Goal: Information Seeking & Learning: Learn about a topic

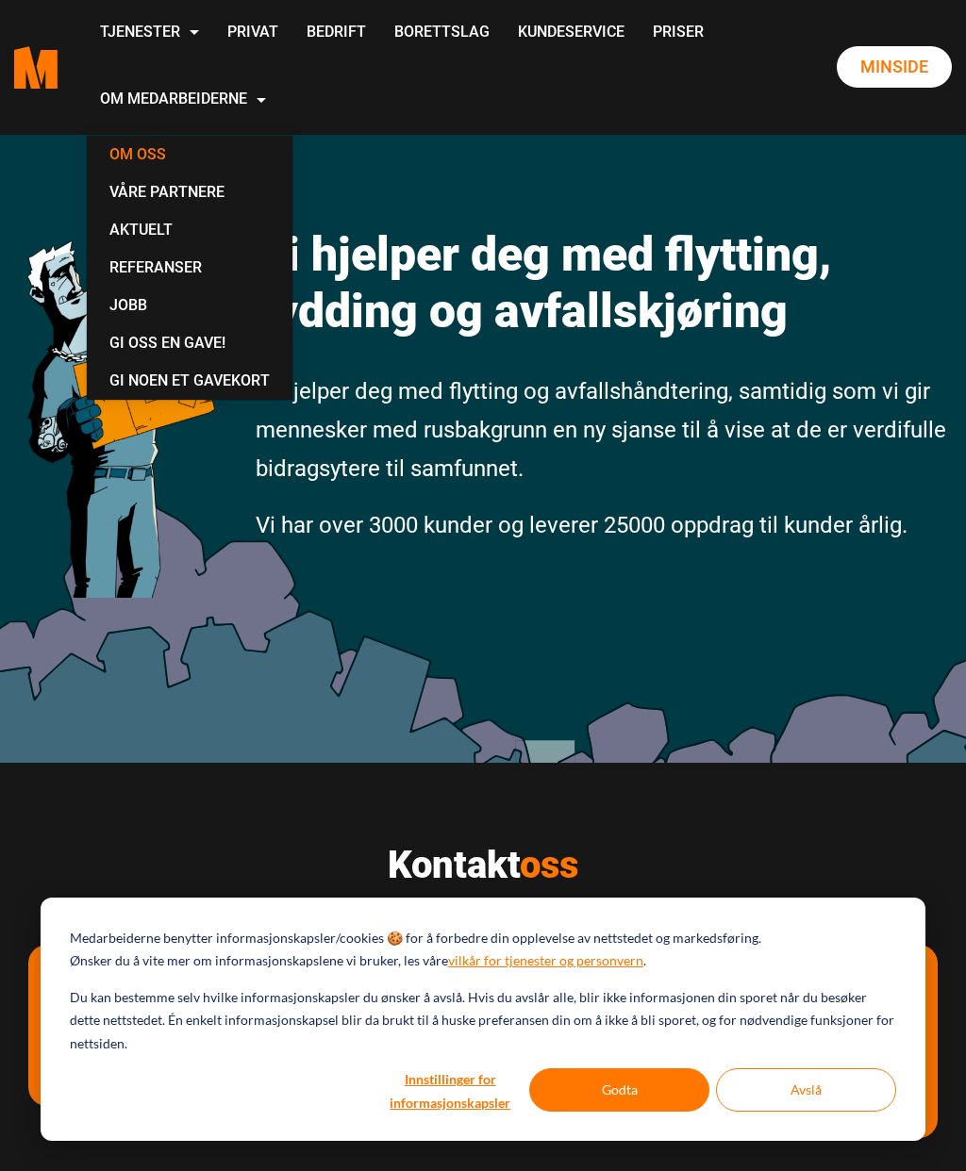
click at [285, 156] on link "Om oss" at bounding box center [189, 155] width 190 height 38
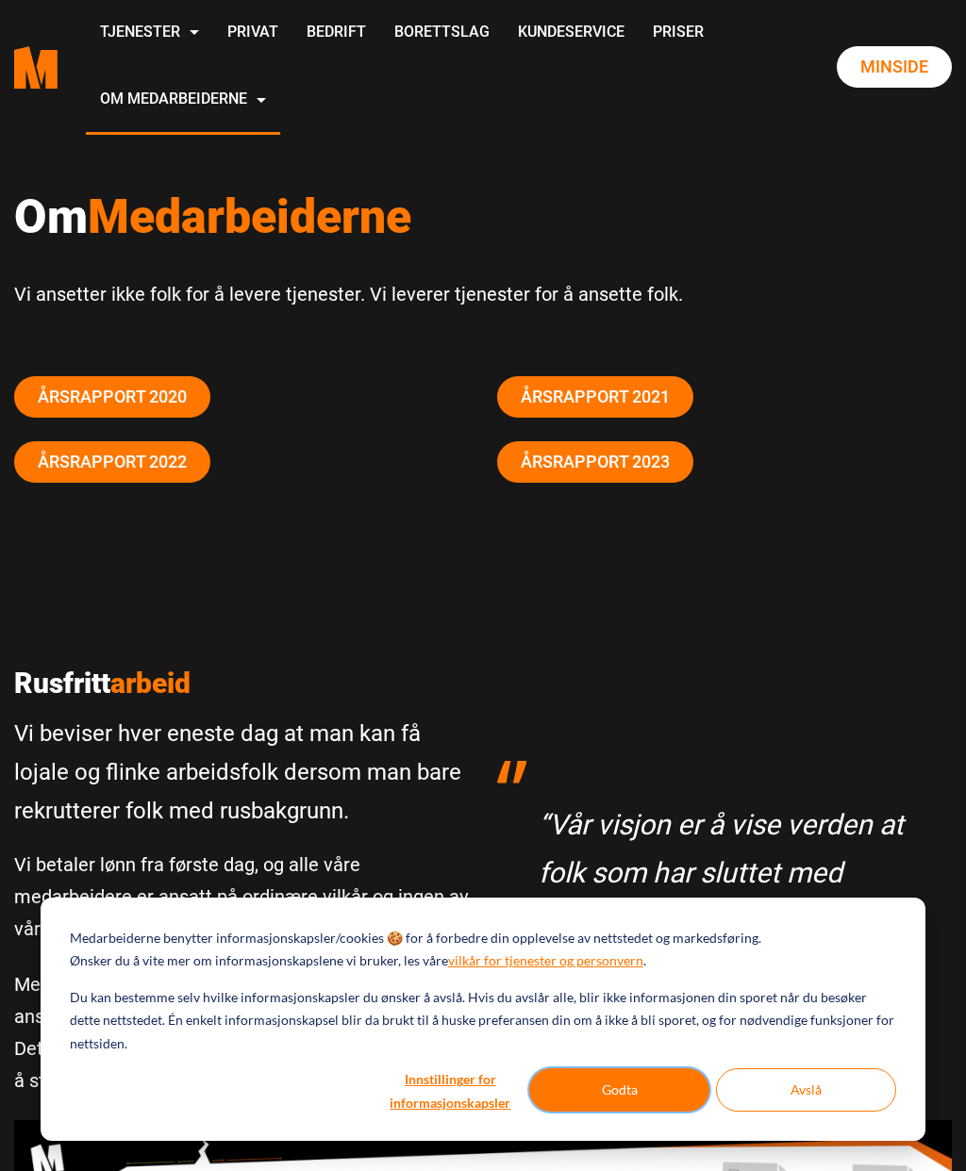
click at [636, 1112] on button "Godta" at bounding box center [619, 1089] width 180 height 43
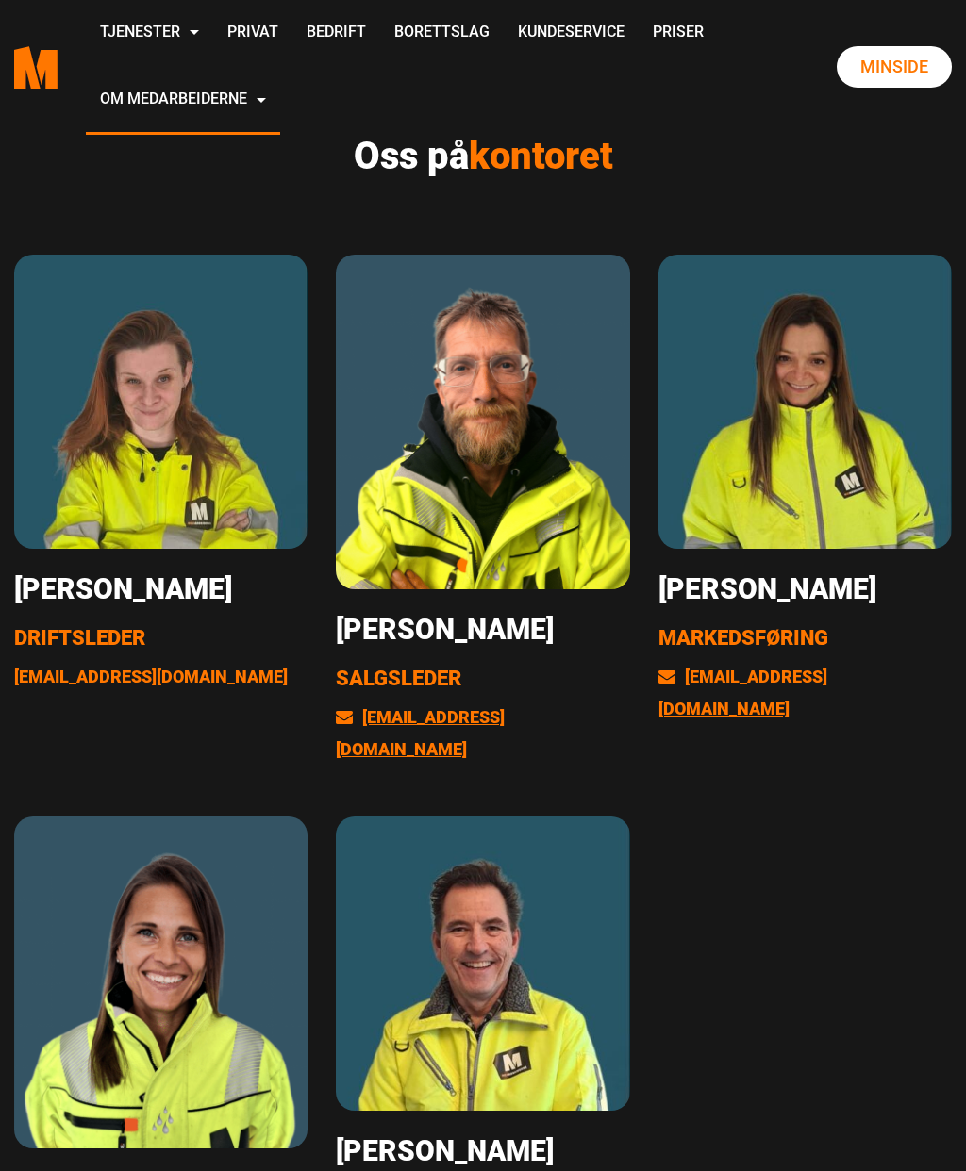
scroll to position [3141, 0]
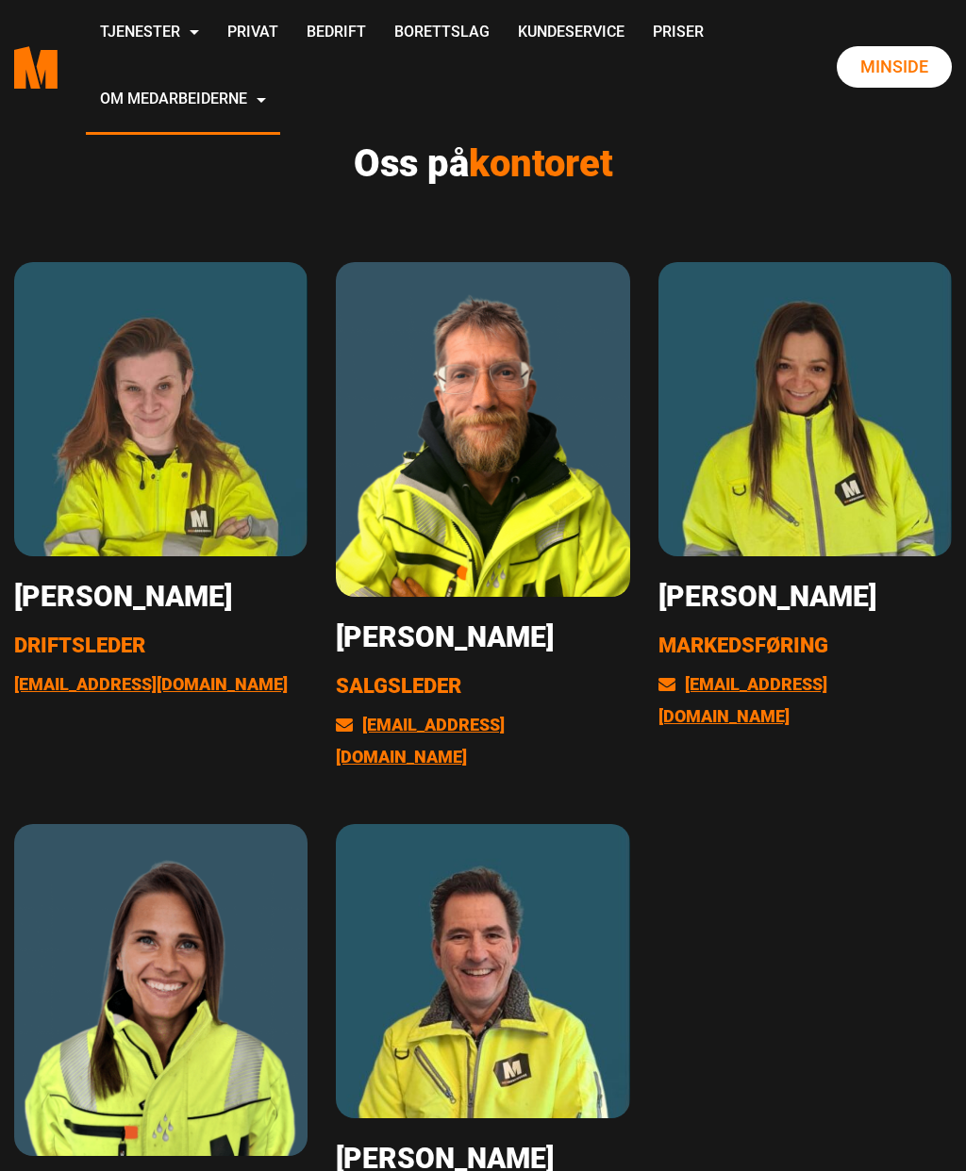
click at [89, 364] on img at bounding box center [160, 408] width 293 height 293
click at [90, 628] on p "Driftsleder" at bounding box center [160, 645] width 293 height 35
click at [57, 483] on img at bounding box center [160, 408] width 293 height 293
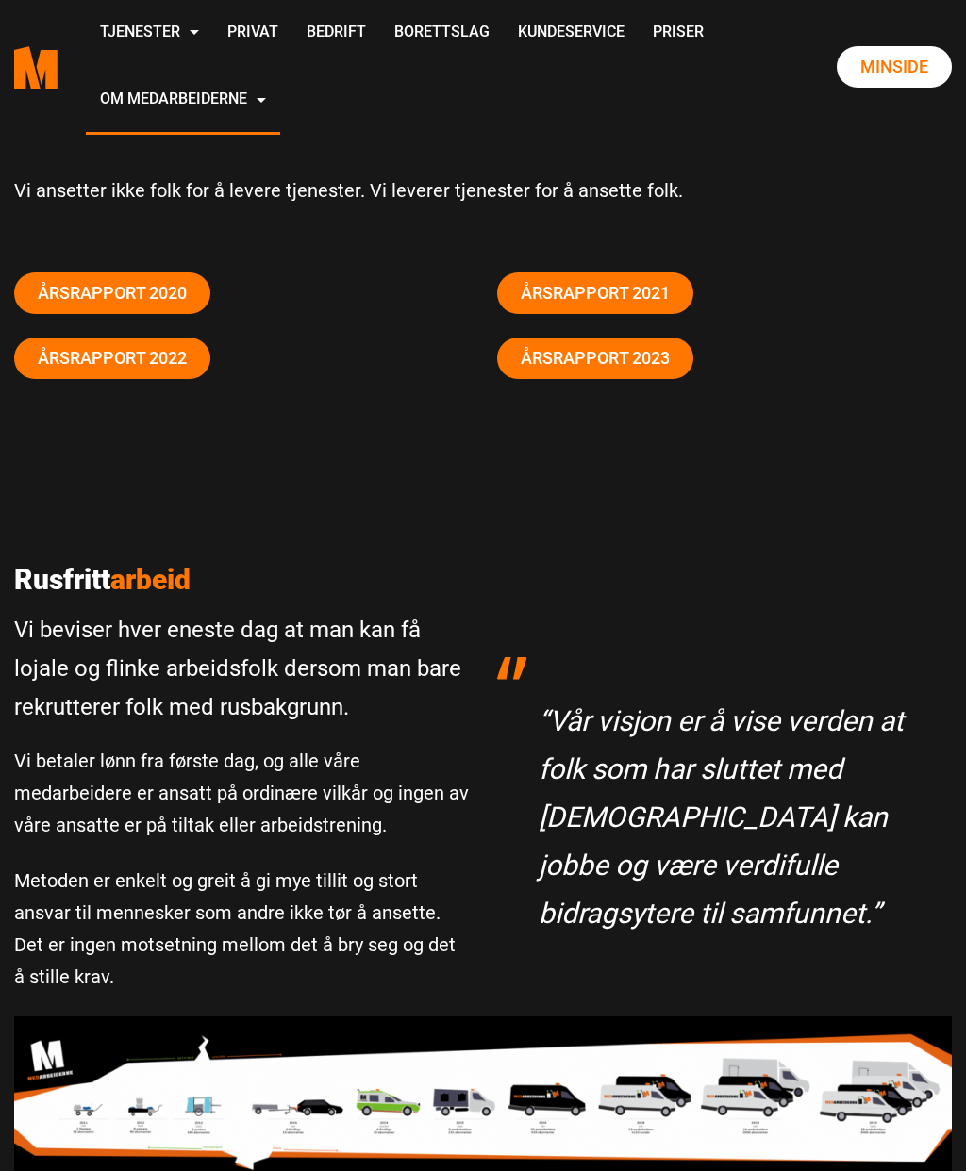
scroll to position [0, 0]
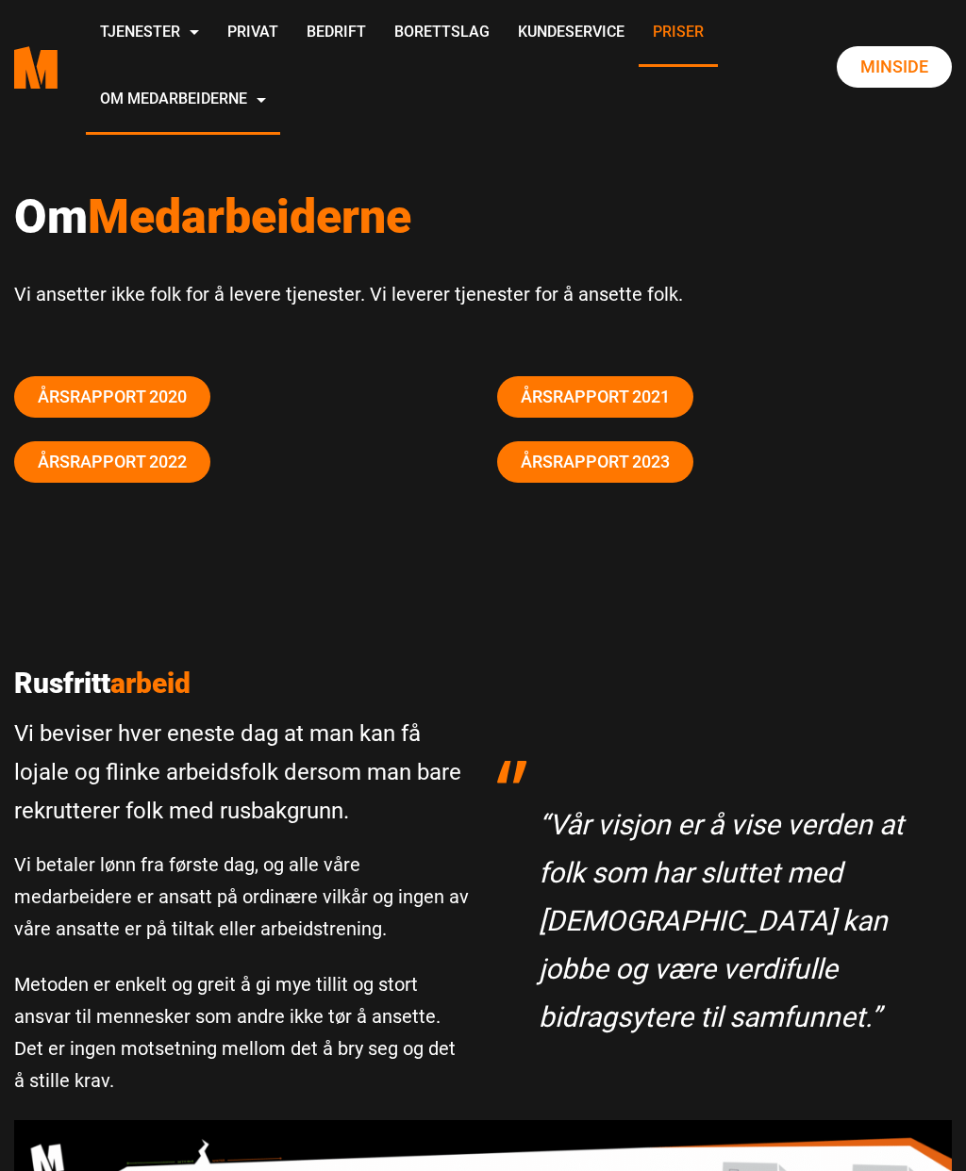
click at [638, 67] on link "Priser" at bounding box center [677, 33] width 79 height 67
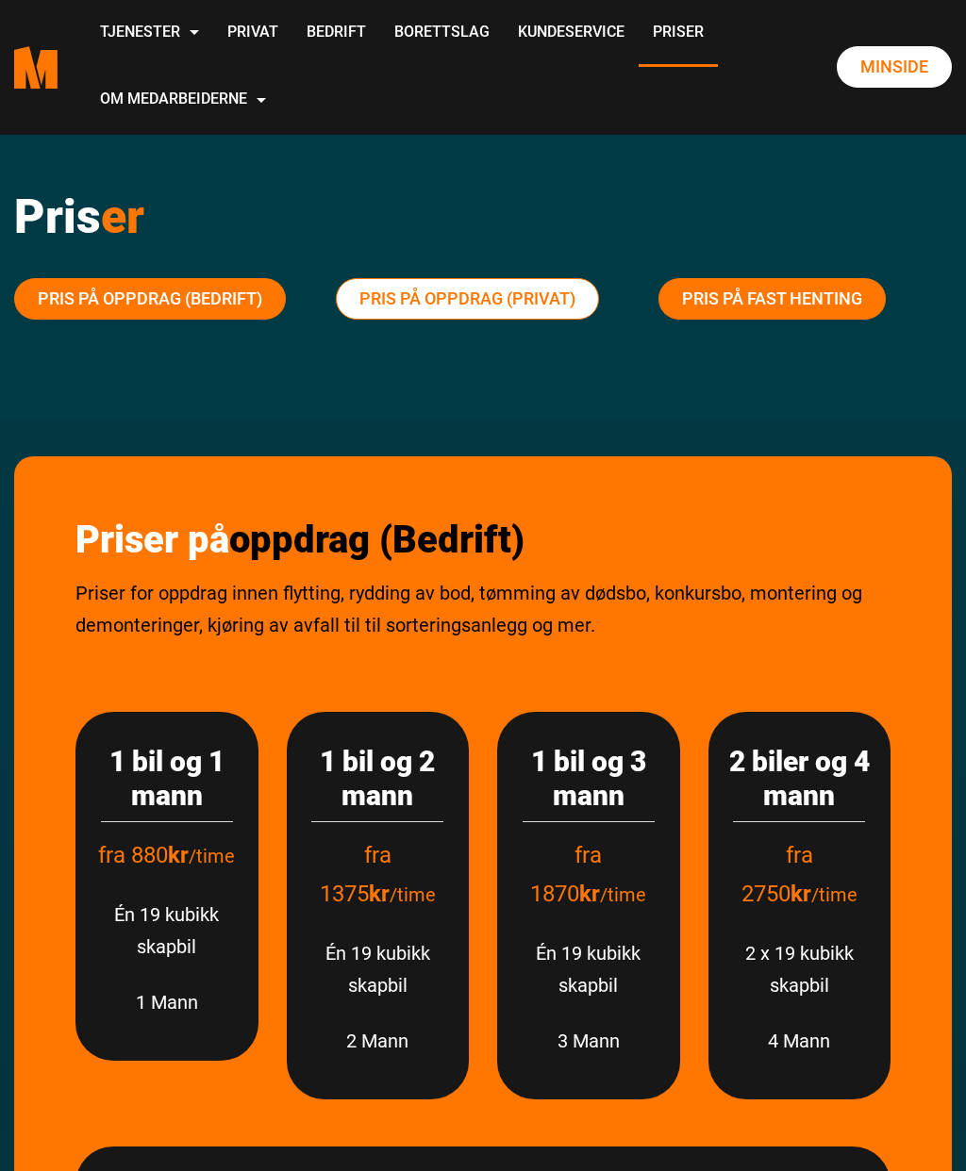
click at [535, 292] on link "Pris på oppdrag (Privat)" at bounding box center [467, 298] width 263 height 41
